Goal: Information Seeking & Learning: Learn about a topic

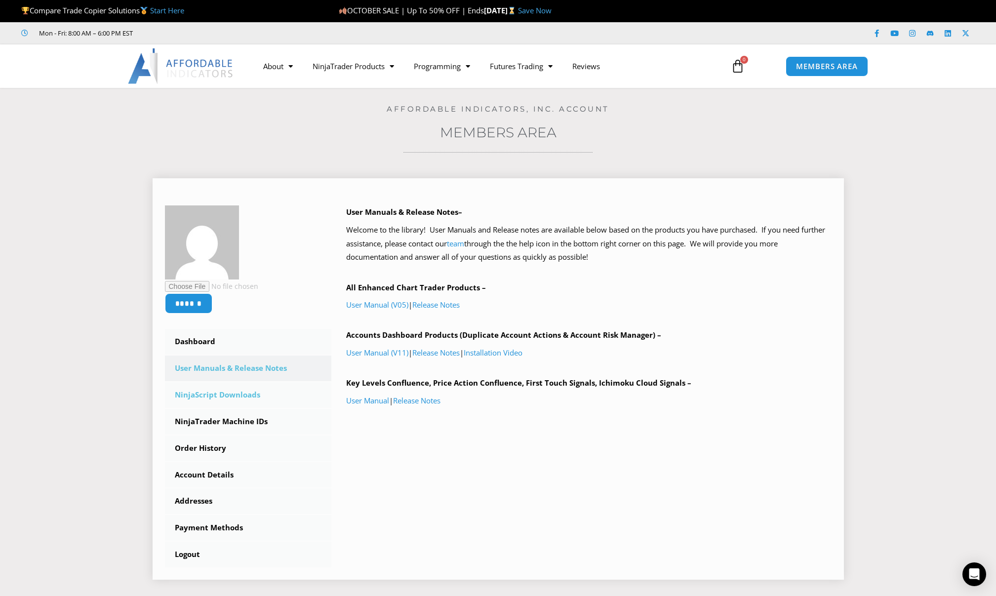
click at [207, 394] on link "NinjaScript Downloads" at bounding box center [248, 395] width 167 height 26
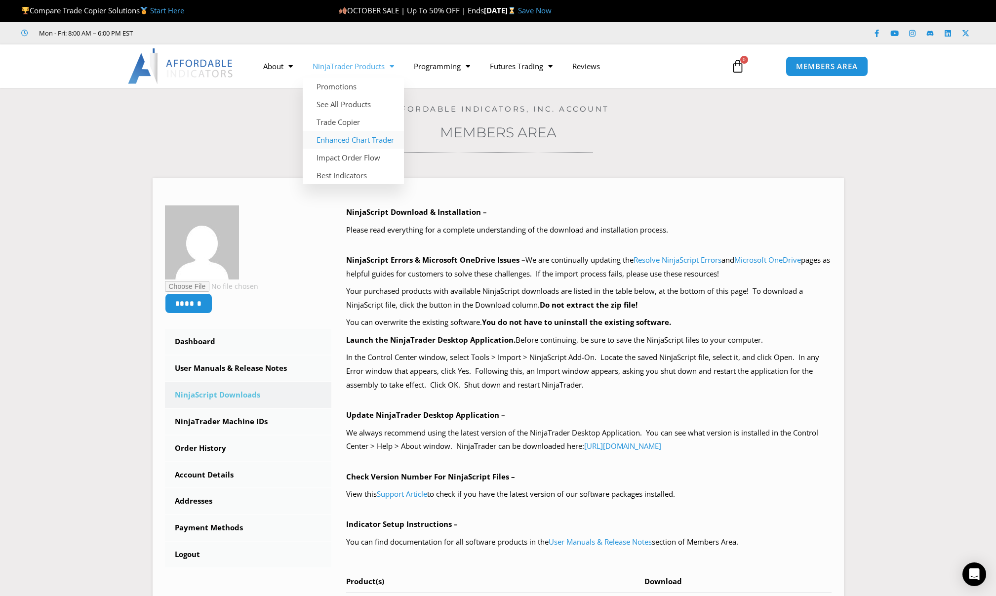
click at [364, 142] on link "Enhanced Chart Trader" at bounding box center [353, 140] width 101 height 18
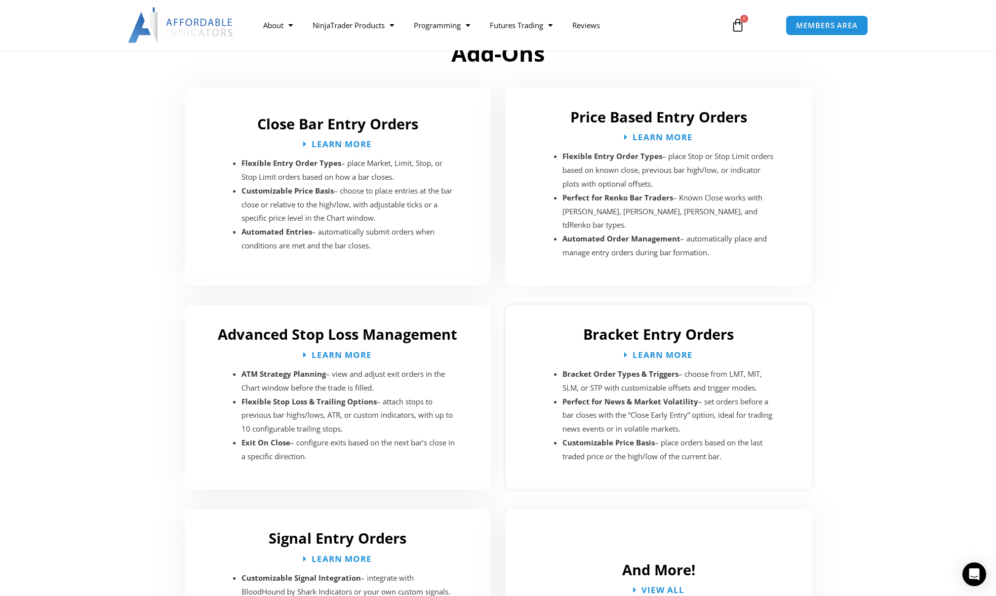
scroll to position [1432, 0]
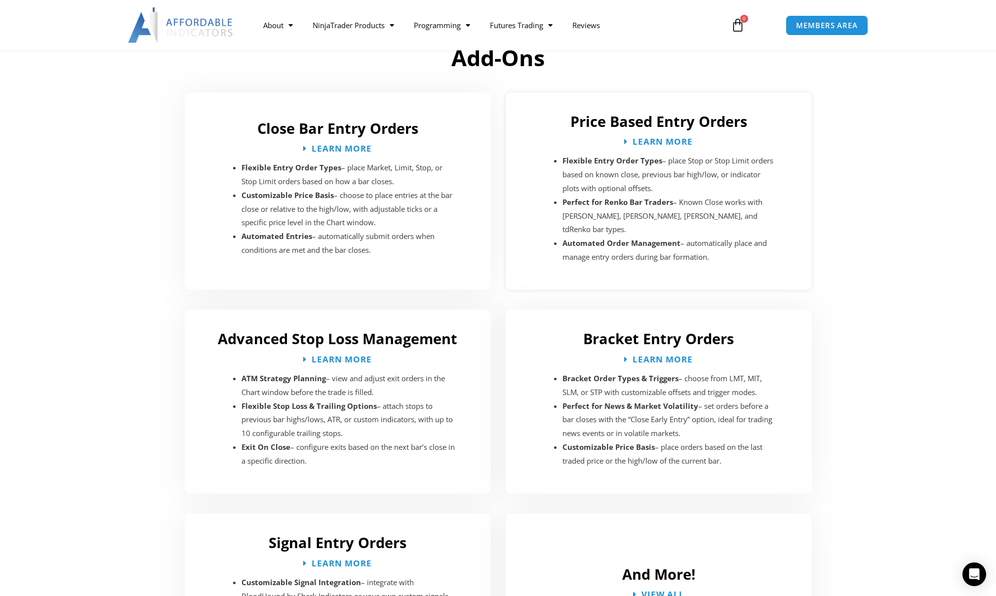
click at [663, 126] on h2 "Price Based Entry Orders" at bounding box center [659, 121] width 286 height 19
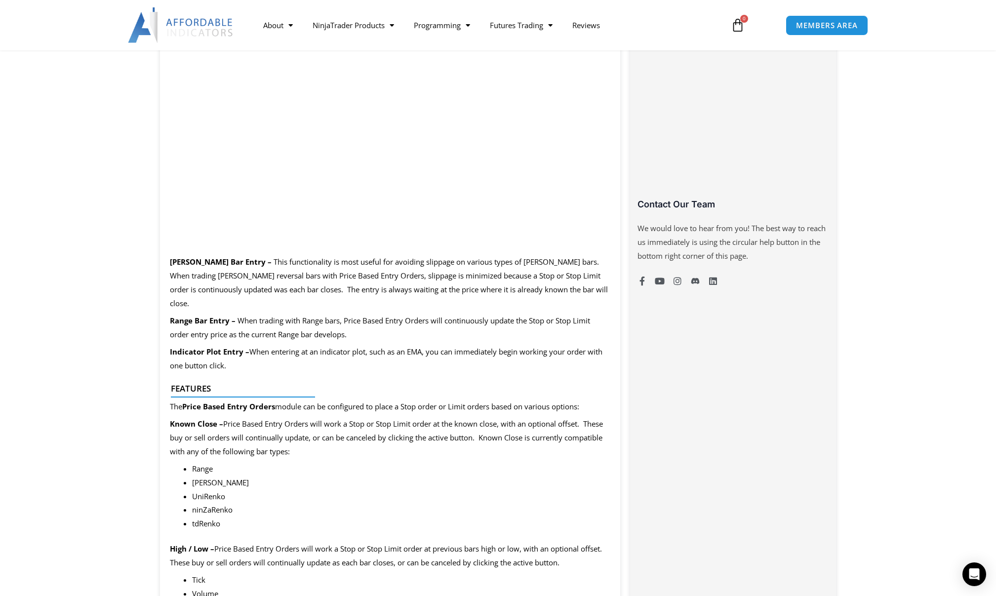
scroll to position [395, 0]
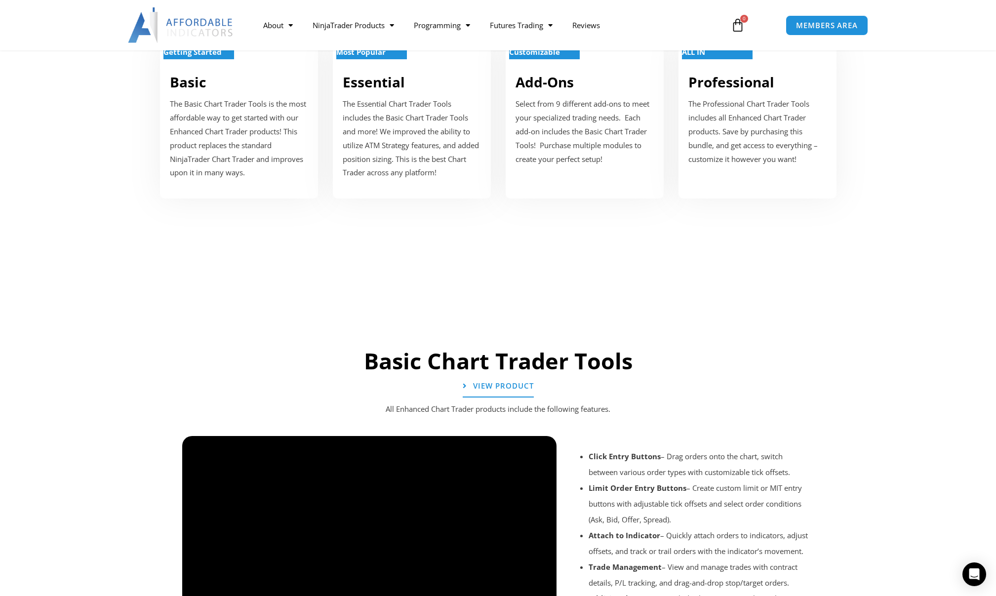
scroll to position [444, 0]
